Goal: Feedback & Contribution: Leave review/rating

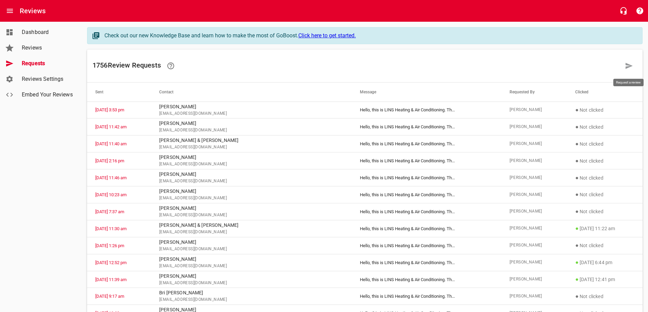
click at [626, 66] on icon at bounding box center [629, 66] width 8 height 8
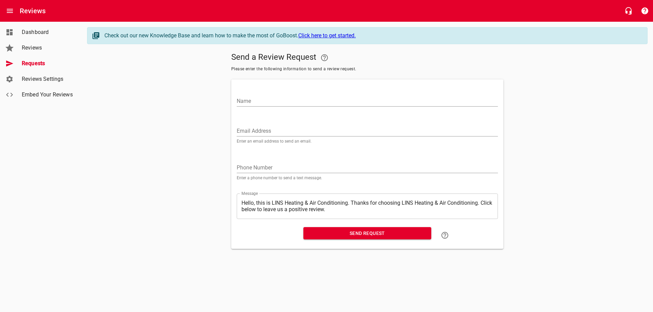
click at [271, 129] on input "Email Address" at bounding box center [367, 131] width 261 height 11
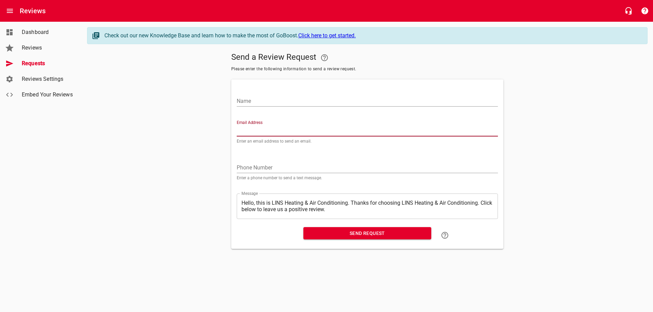
paste input "[EMAIL_ADDRESS][DOMAIN_NAME]"
type input "[EMAIL_ADDRESS][DOMAIN_NAME]"
click at [274, 101] on input "Name" at bounding box center [367, 101] width 261 height 11
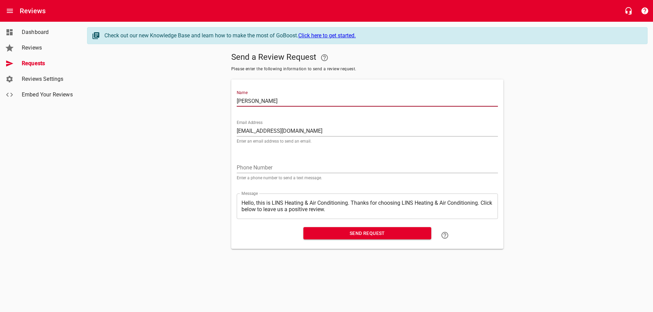
type input "[PERSON_NAME]"
click at [360, 233] on span "Send Request" at bounding box center [367, 233] width 117 height 8
